Goal: Information Seeking & Learning: Learn about a topic

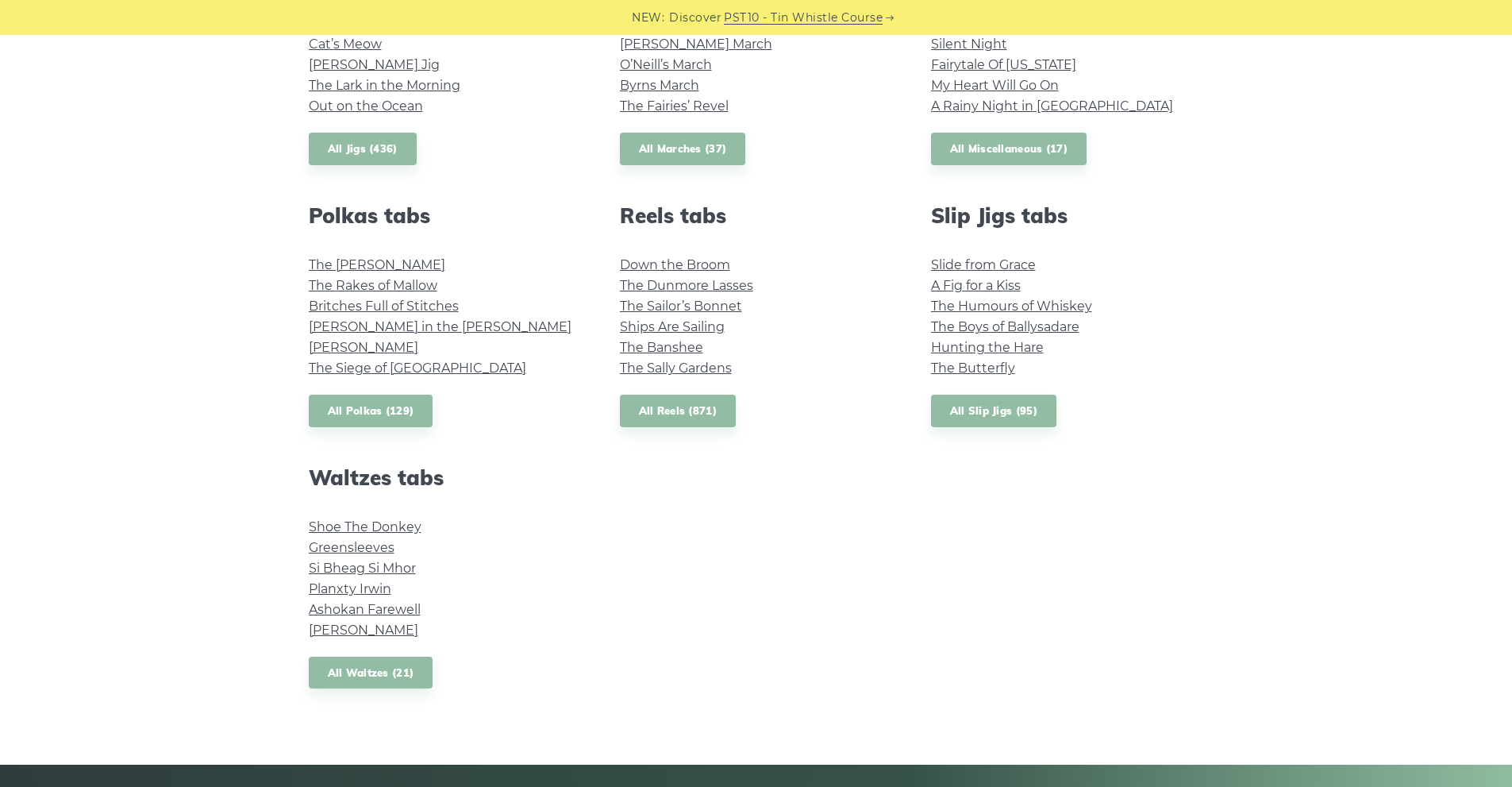
scroll to position [1033, 0]
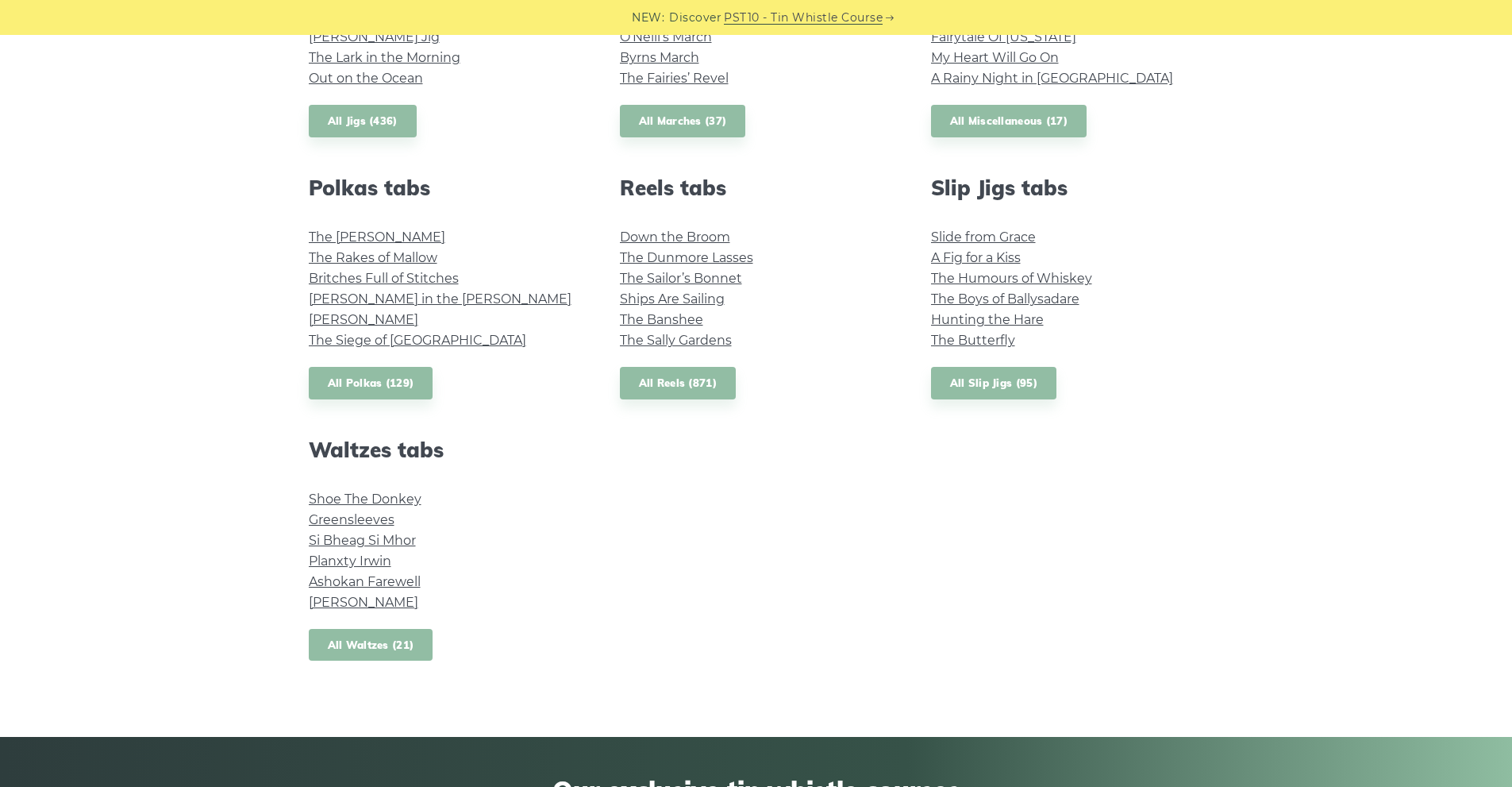
click at [395, 641] on link "All Waltzes (21)" at bounding box center [371, 645] width 125 height 33
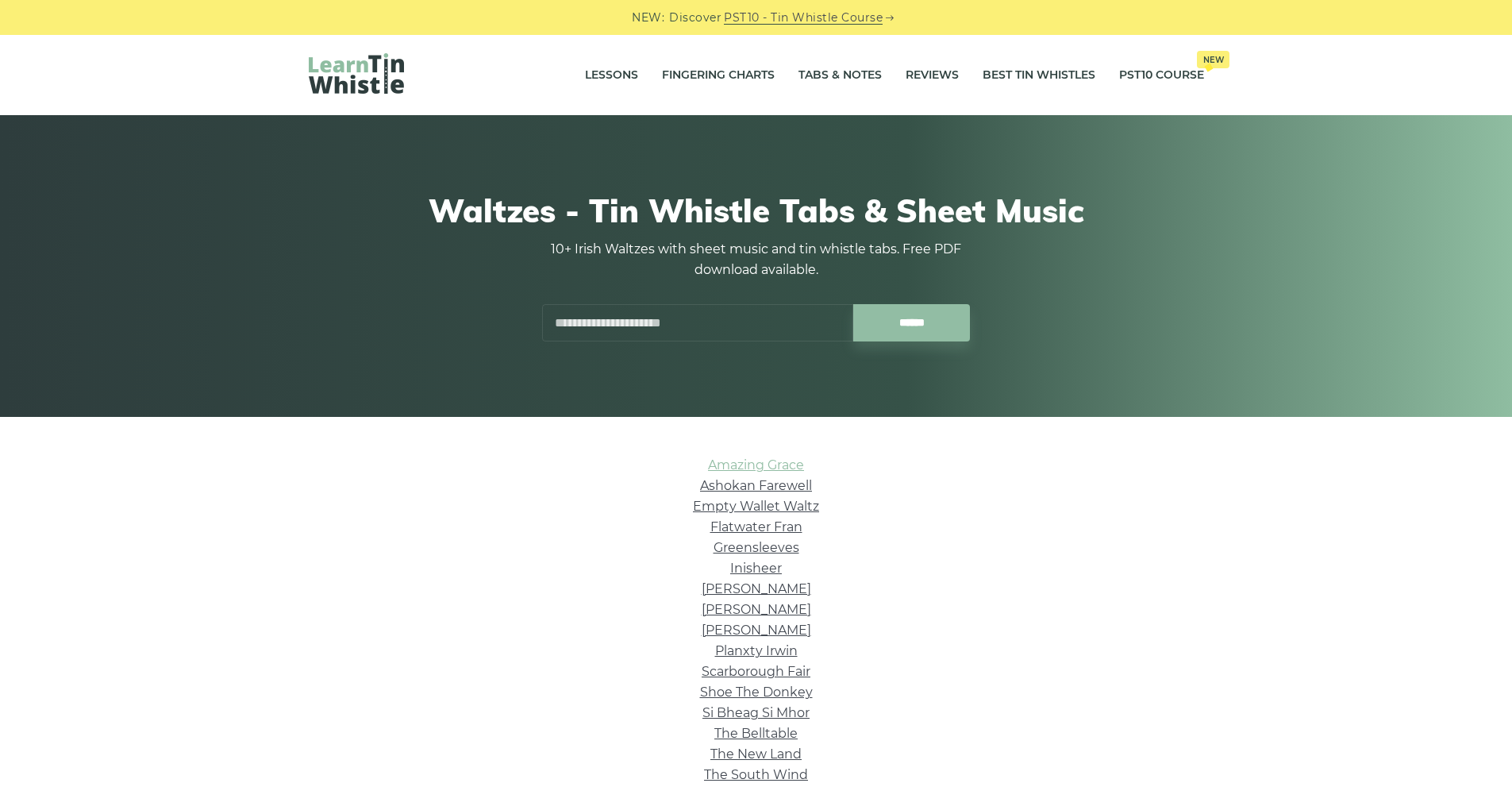
click at [776, 467] on link "Amazing Grace" at bounding box center [756, 465] width 96 height 15
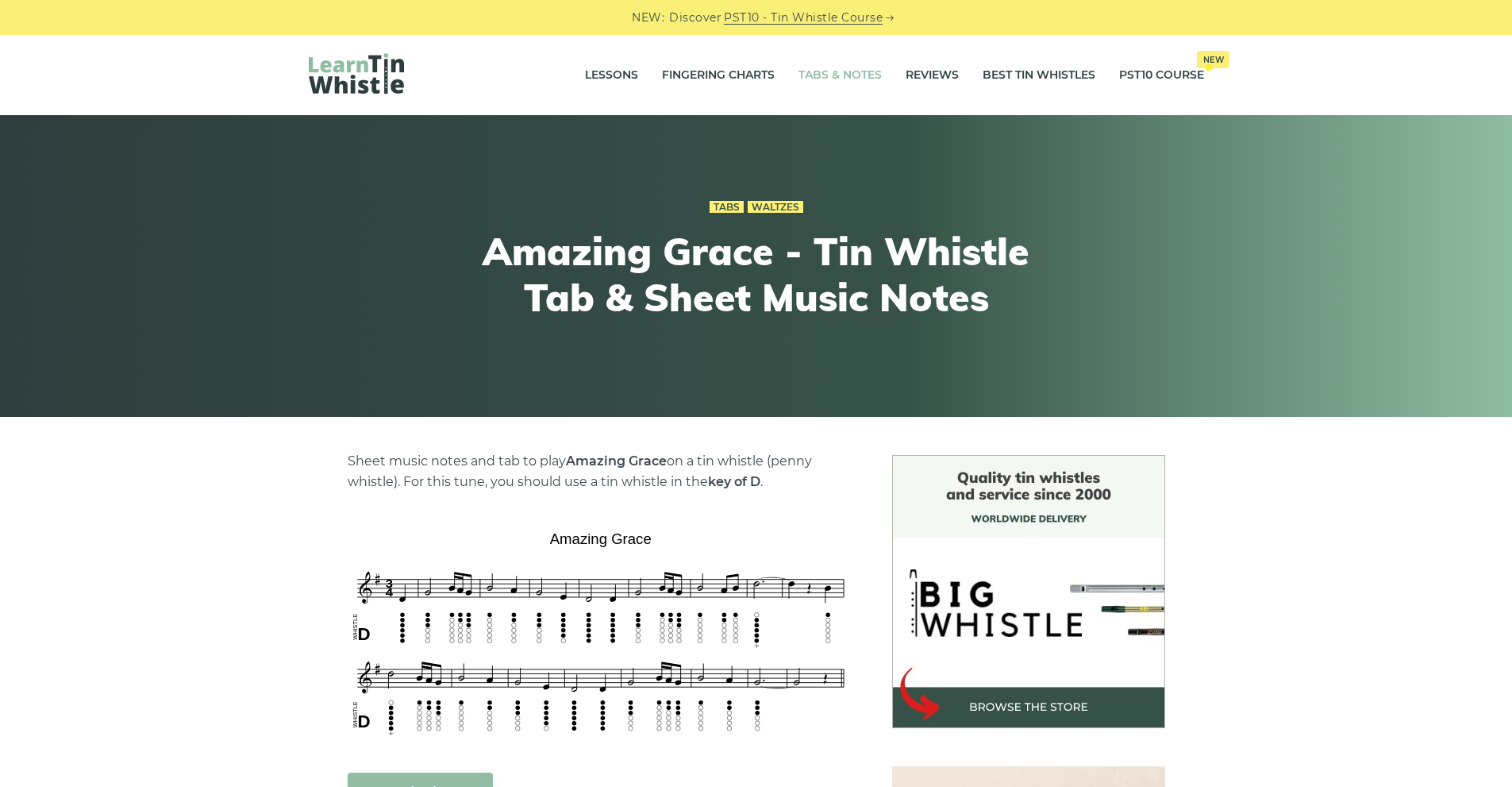
click at [836, 73] on link "Tabs & Notes" at bounding box center [840, 75] width 83 height 40
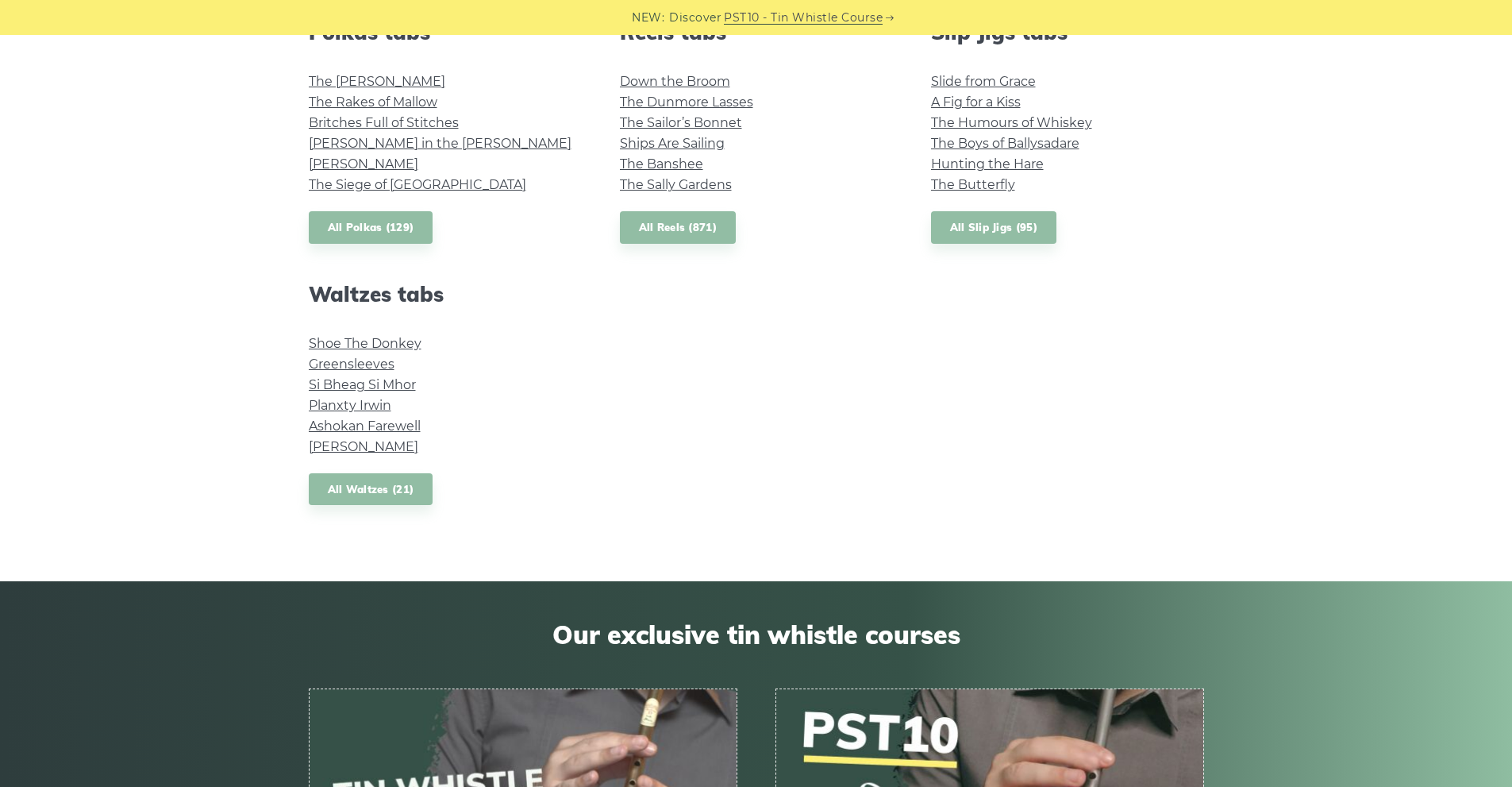
scroll to position [1191, 0]
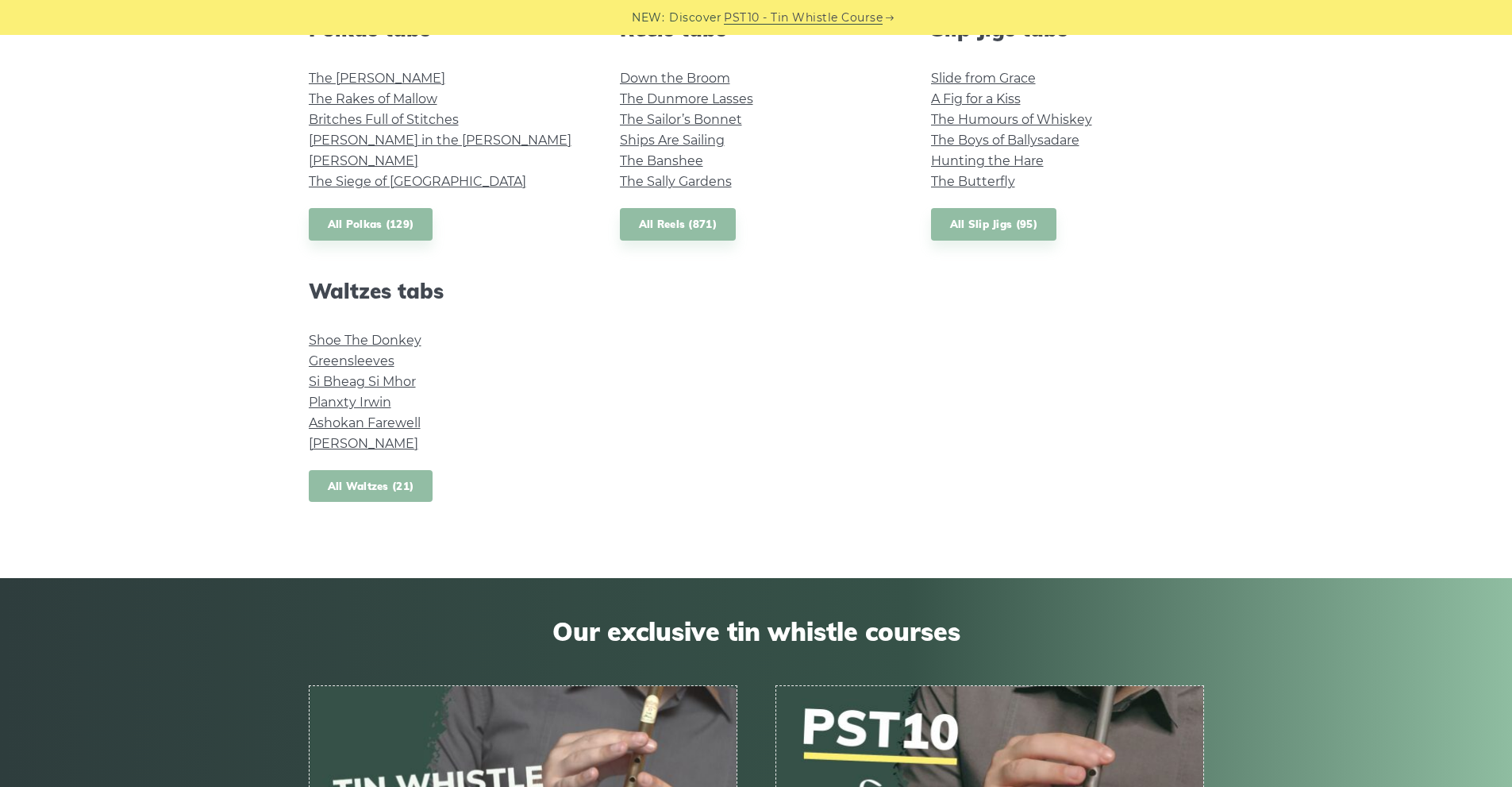
click at [380, 488] on link "All Waltzes (21)" at bounding box center [371, 487] width 125 height 33
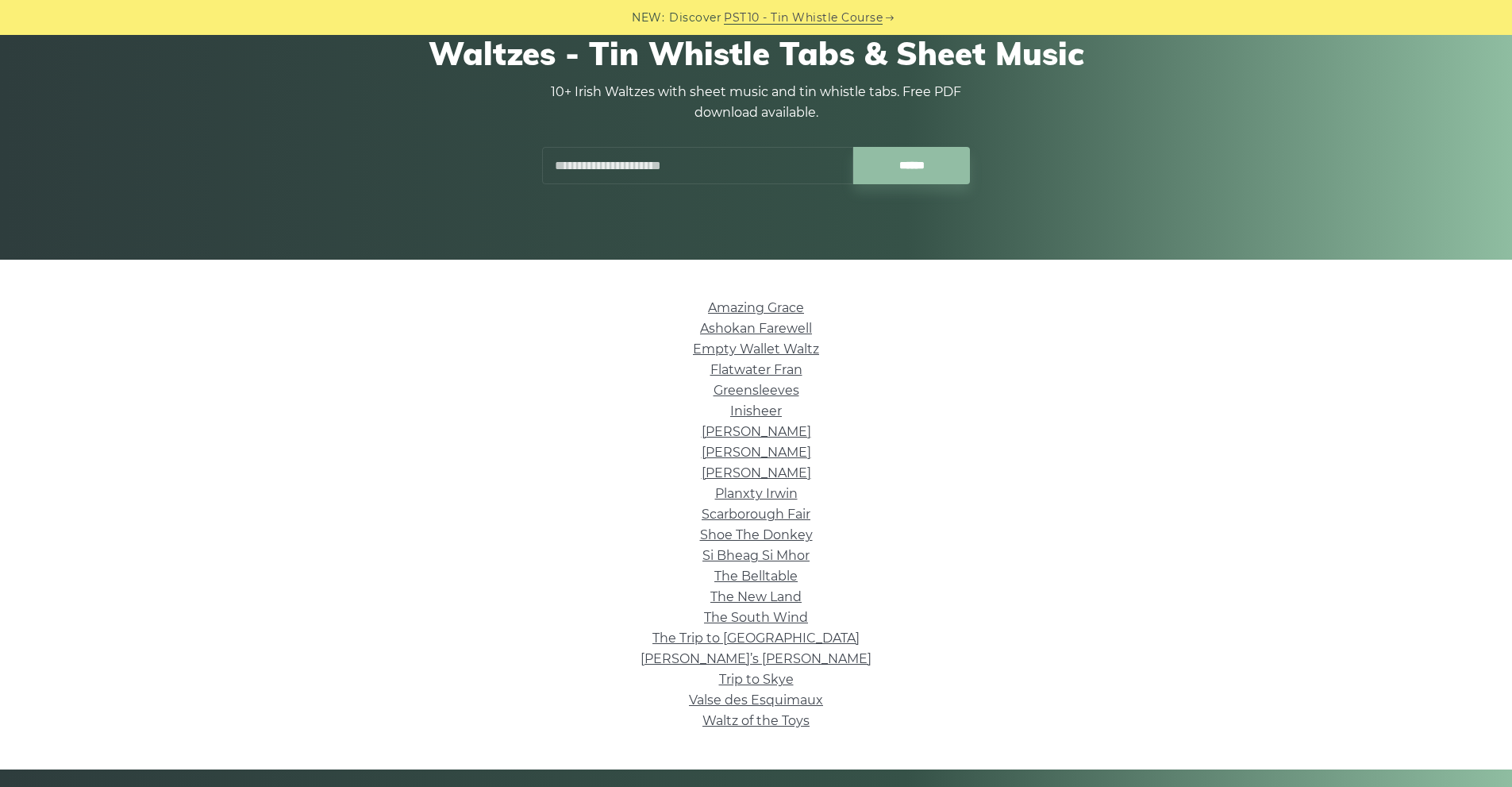
scroll to position [159, 0]
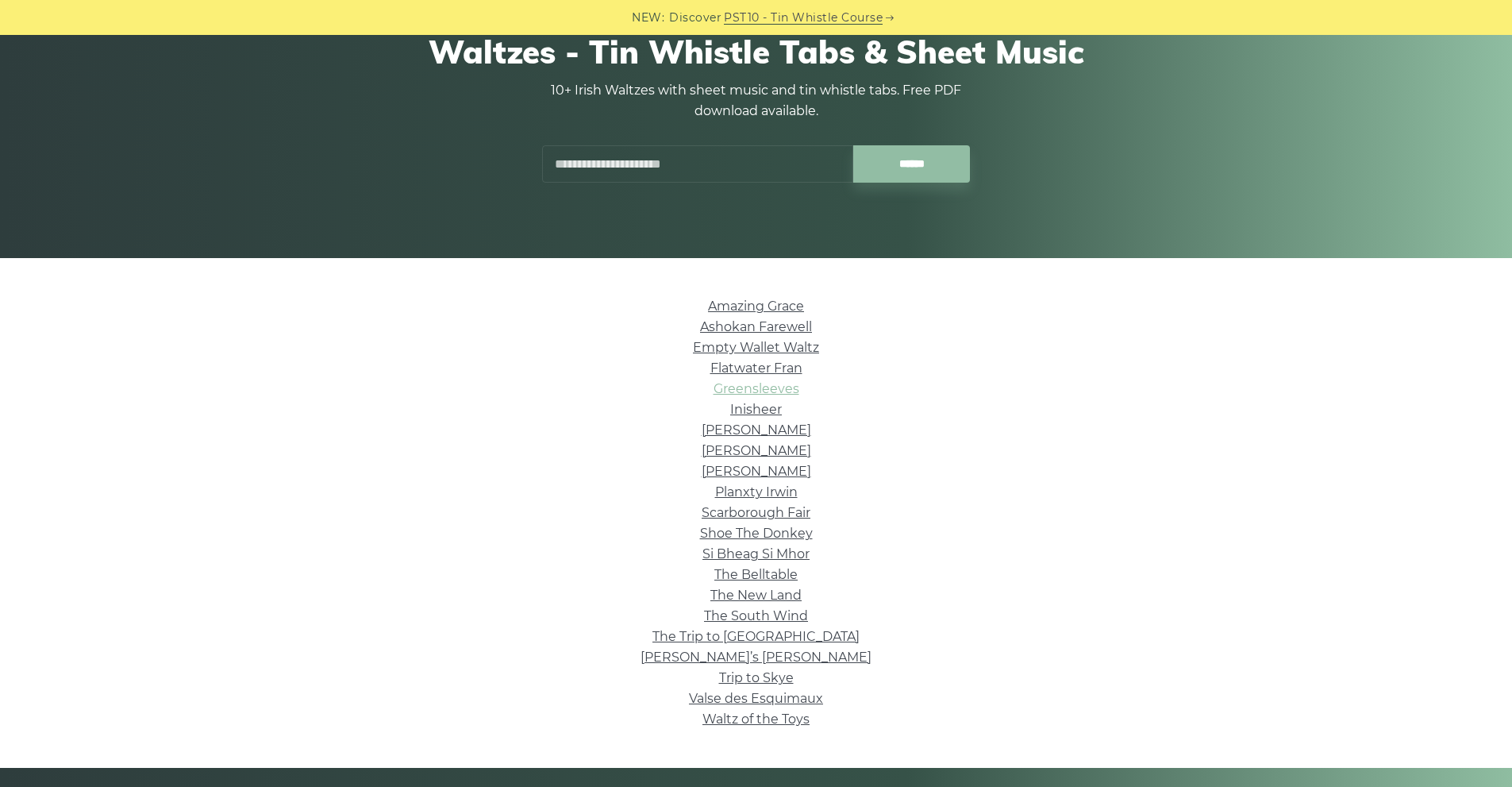
click at [786, 394] on link "Greensleeves" at bounding box center [756, 389] width 86 height 15
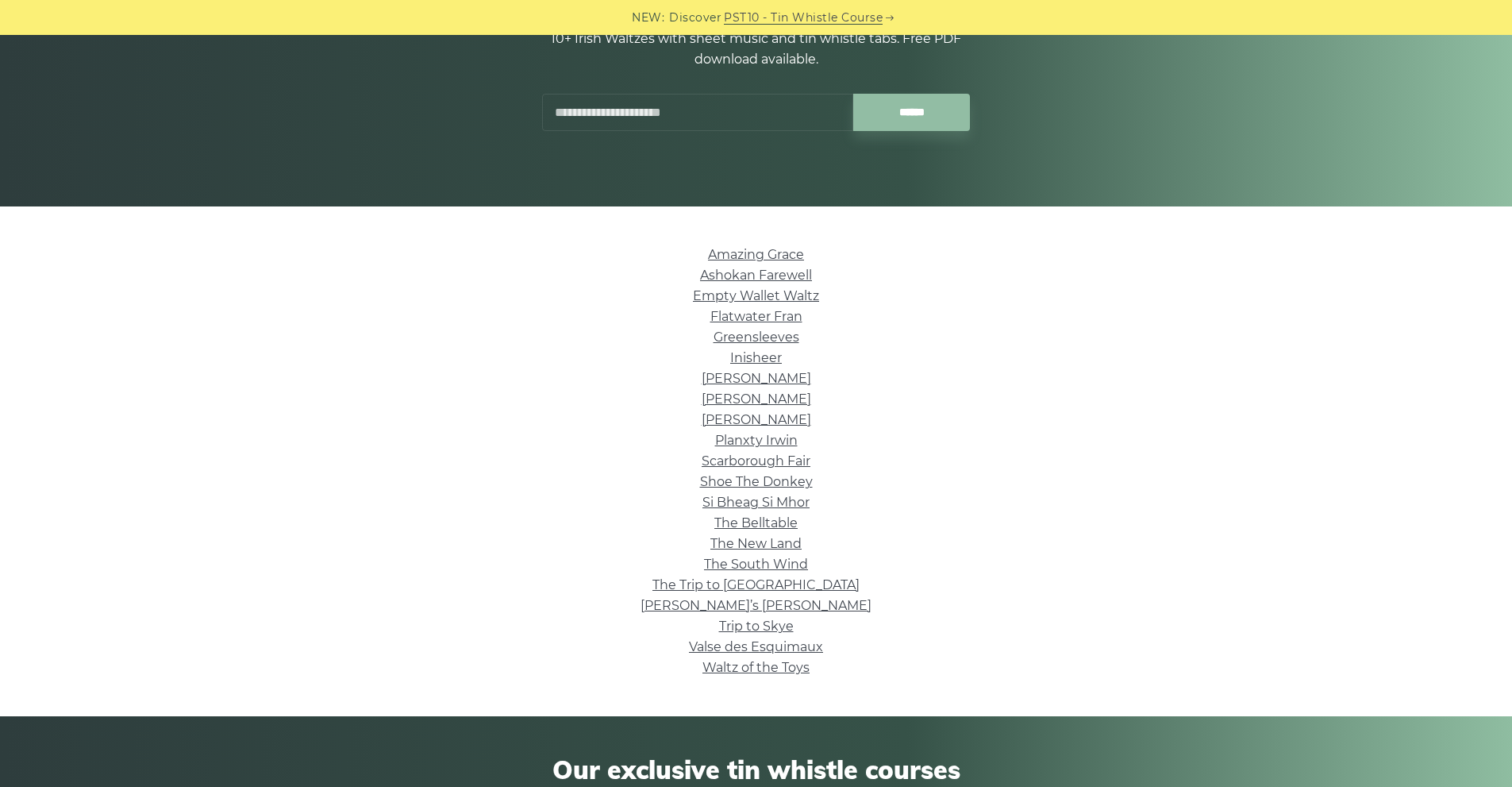
scroll to position [317, 0]
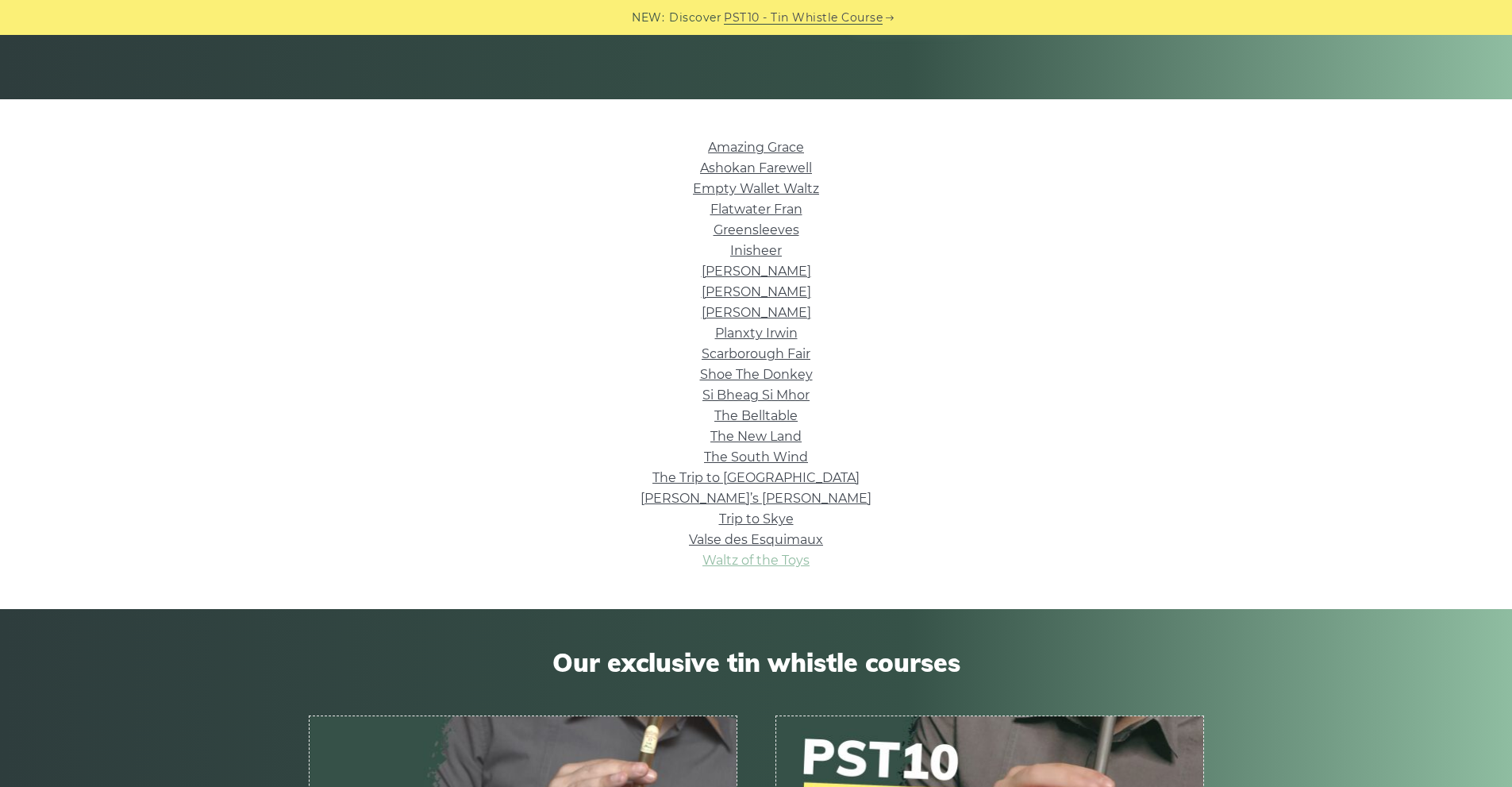
click at [783, 563] on link "Waltz of the Toys" at bounding box center [756, 561] width 107 height 15
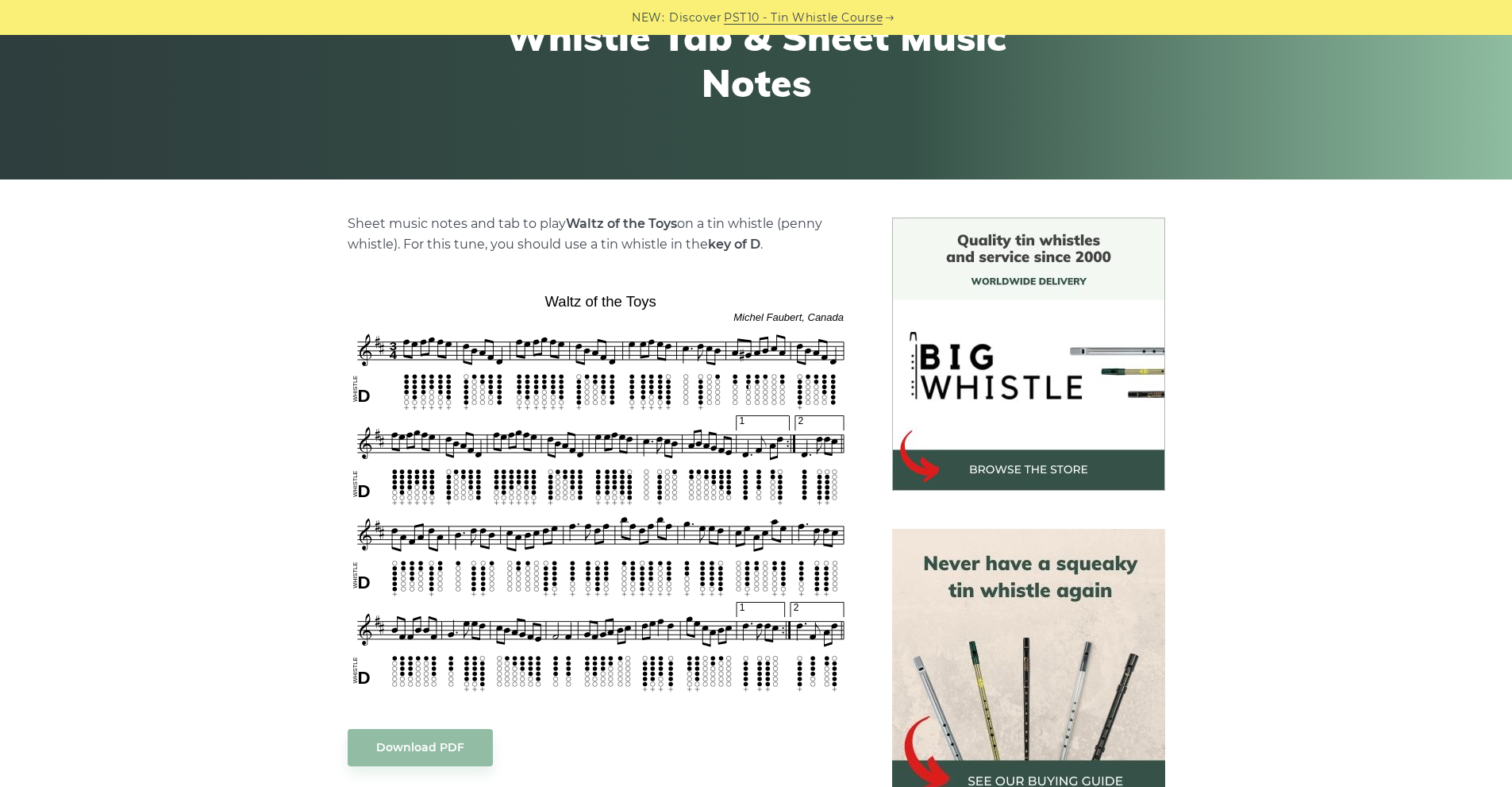
scroll to position [238, 0]
